Goal: Register for event/course

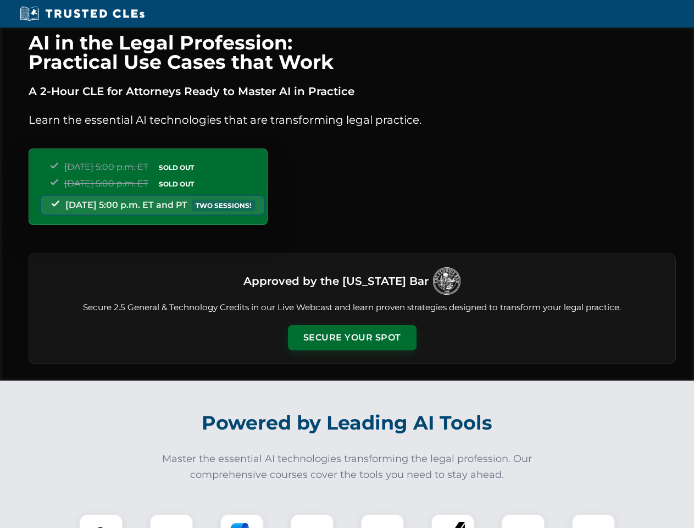
click at [352, 337] on button "Secure Your Spot" at bounding box center [352, 337] width 129 height 25
click at [101, 521] on img at bounding box center [101, 535] width 32 height 32
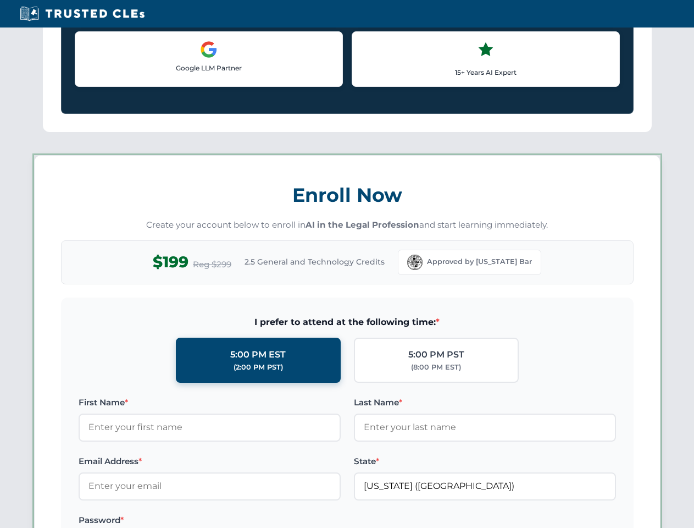
click at [242, 521] on label "Password *" at bounding box center [210, 519] width 262 height 13
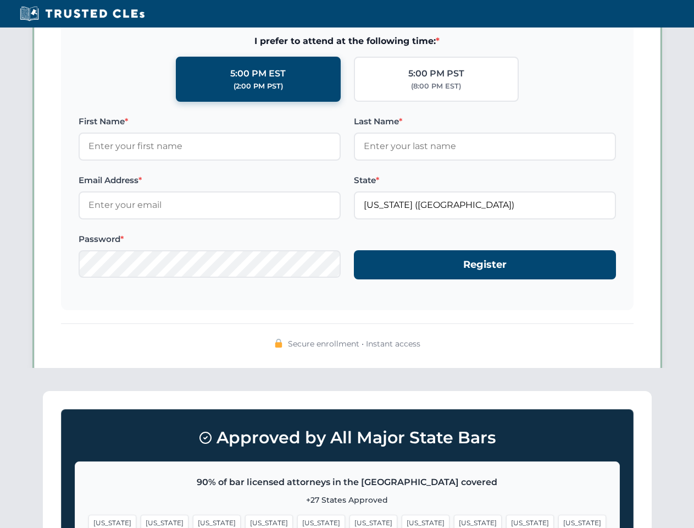
click at [506, 521] on span "[US_STATE]" at bounding box center [530, 522] width 48 height 16
